Goal: Obtain resource: Download file/media

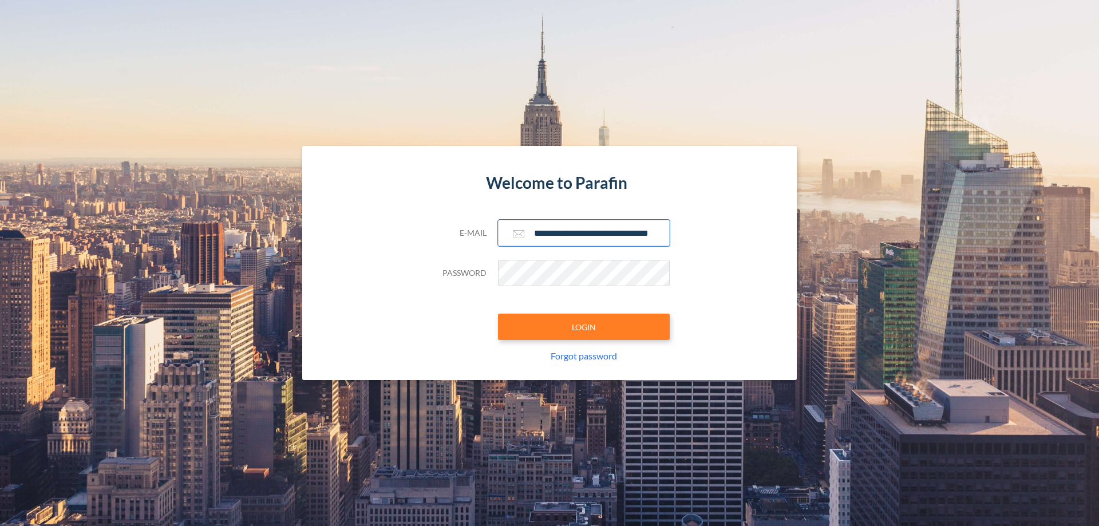
type input "**********"
click at [584, 327] on button "LOGIN" at bounding box center [584, 327] width 172 height 26
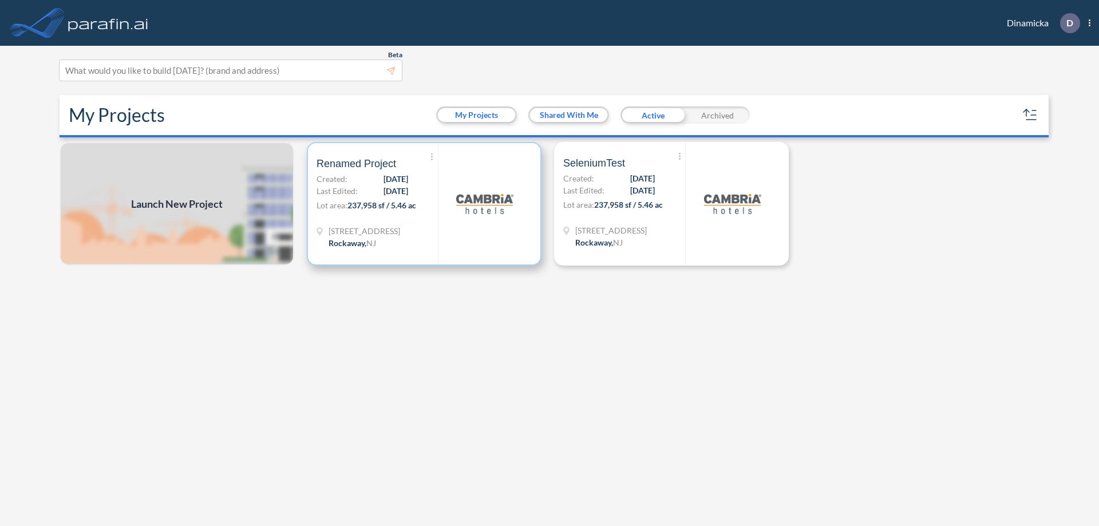
scroll to position [3, 0]
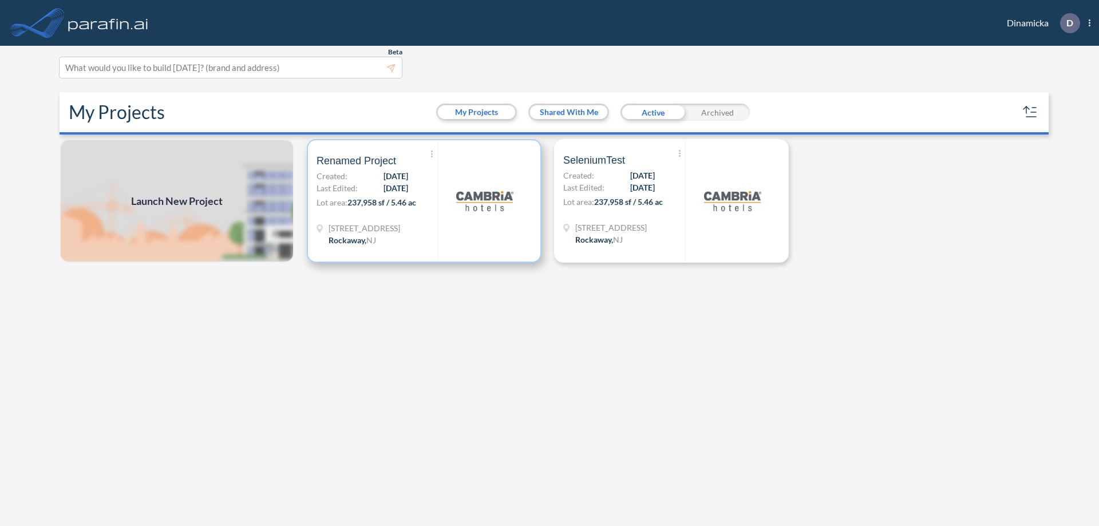
click at [424, 201] on p "Lot area: 237,958 sf / 5.46 ac" at bounding box center [377, 204] width 121 height 17
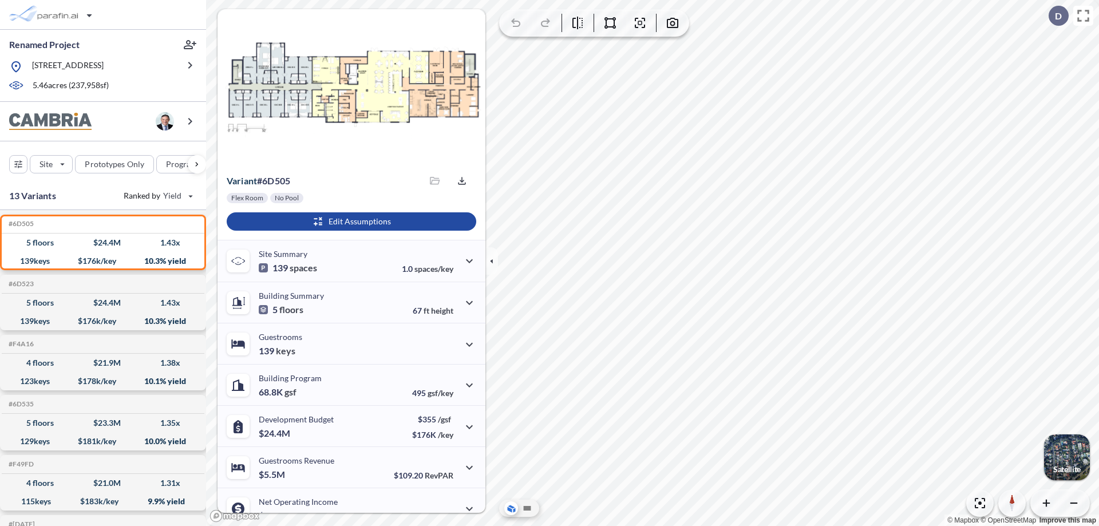
scroll to position [58, 0]
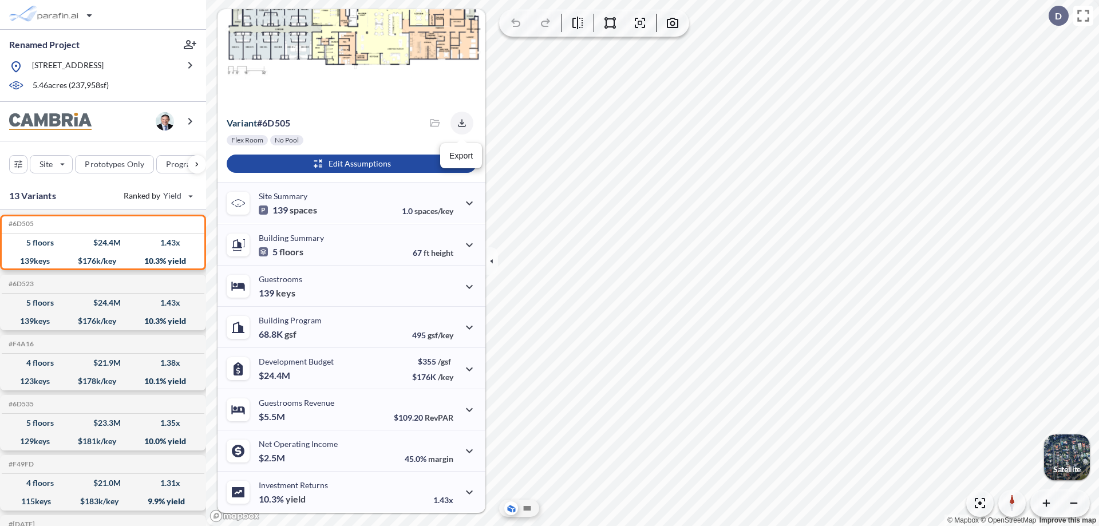
click at [459, 123] on icon "button" at bounding box center [461, 122] width 7 height 7
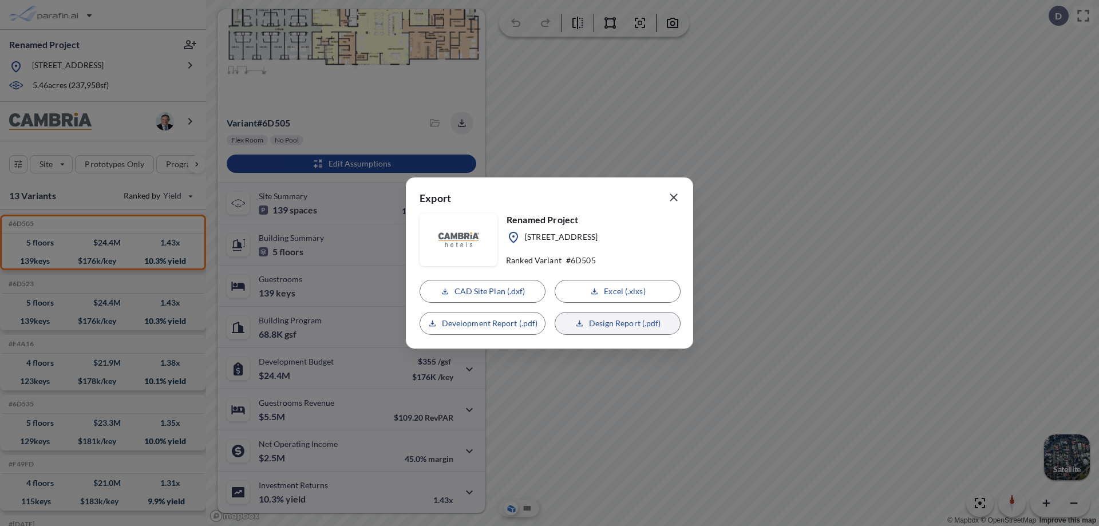
click at [618, 323] on p "Design Report (.pdf)" at bounding box center [625, 323] width 72 height 11
